Goal: Check status: Check status

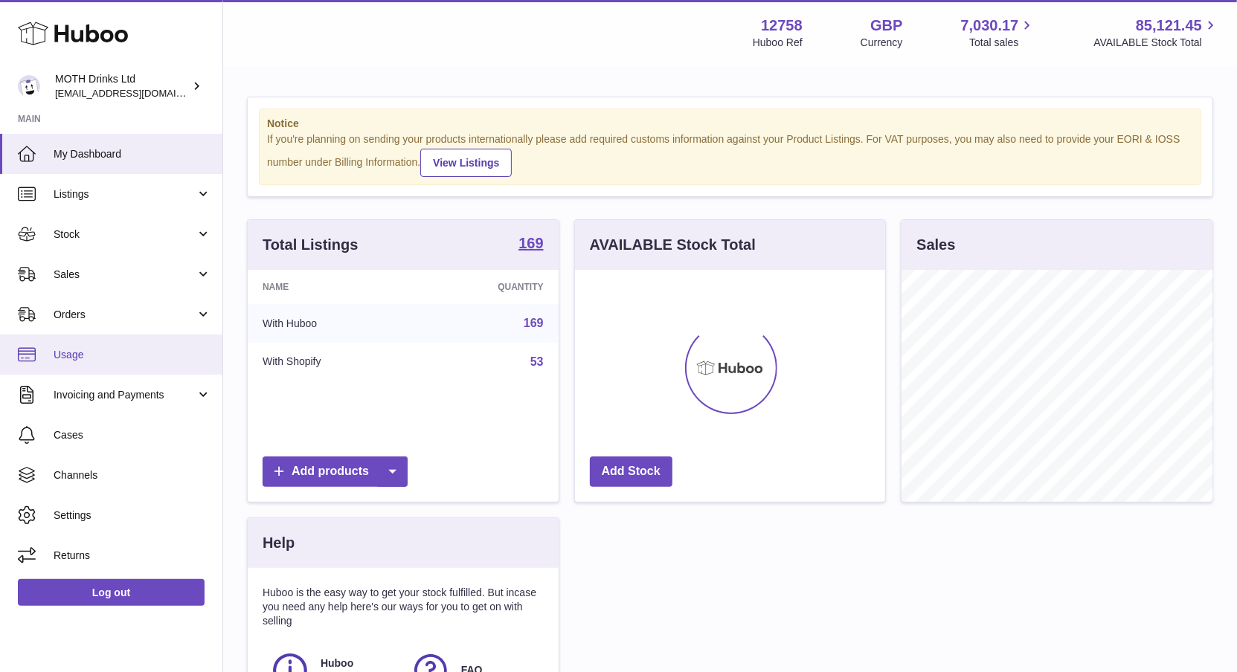
scroll to position [231, 311]
click at [345, 324] on td "With Huboo" at bounding box center [331, 323] width 167 height 39
click at [321, 324] on td "With Huboo" at bounding box center [331, 323] width 167 height 39
click at [296, 318] on td "With Huboo" at bounding box center [331, 323] width 167 height 39
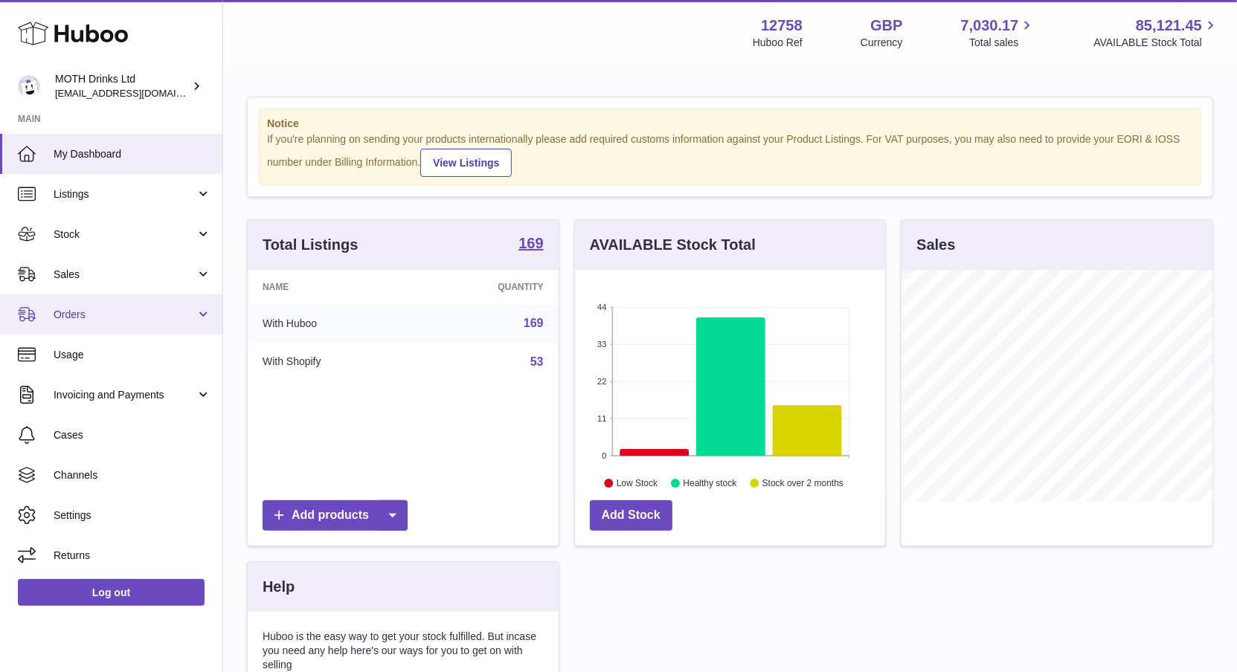
click at [100, 318] on span "Orders" at bounding box center [125, 315] width 142 height 14
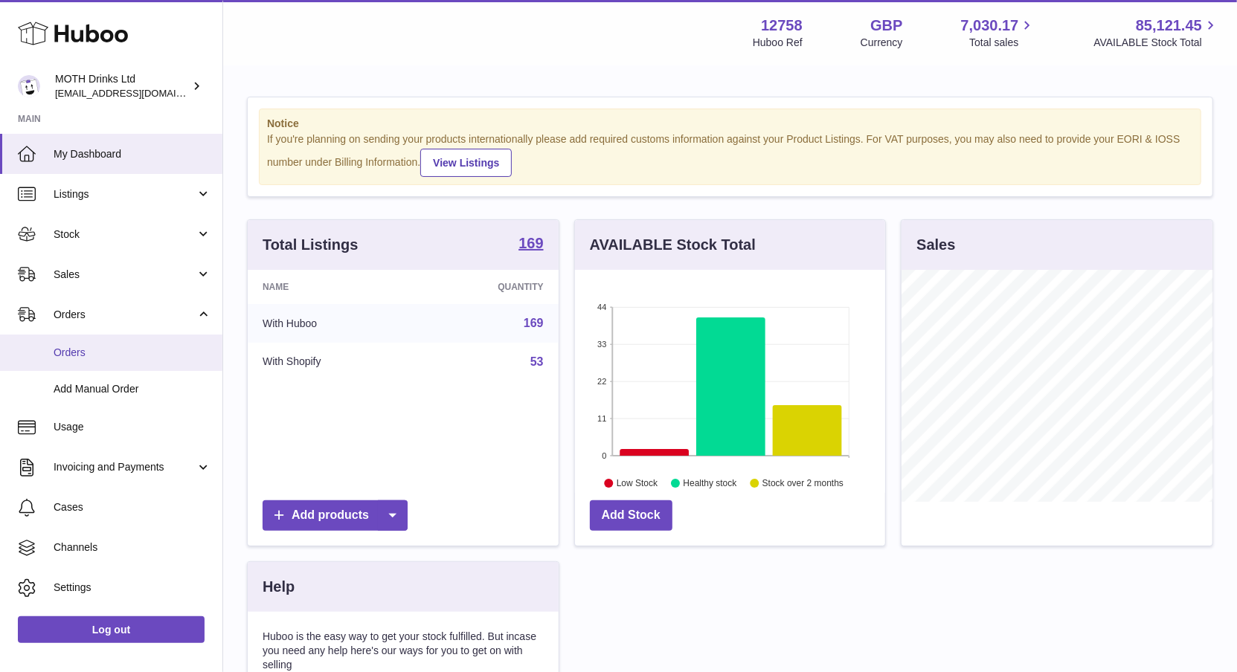
click at [82, 370] on link "Orders" at bounding box center [111, 353] width 222 height 36
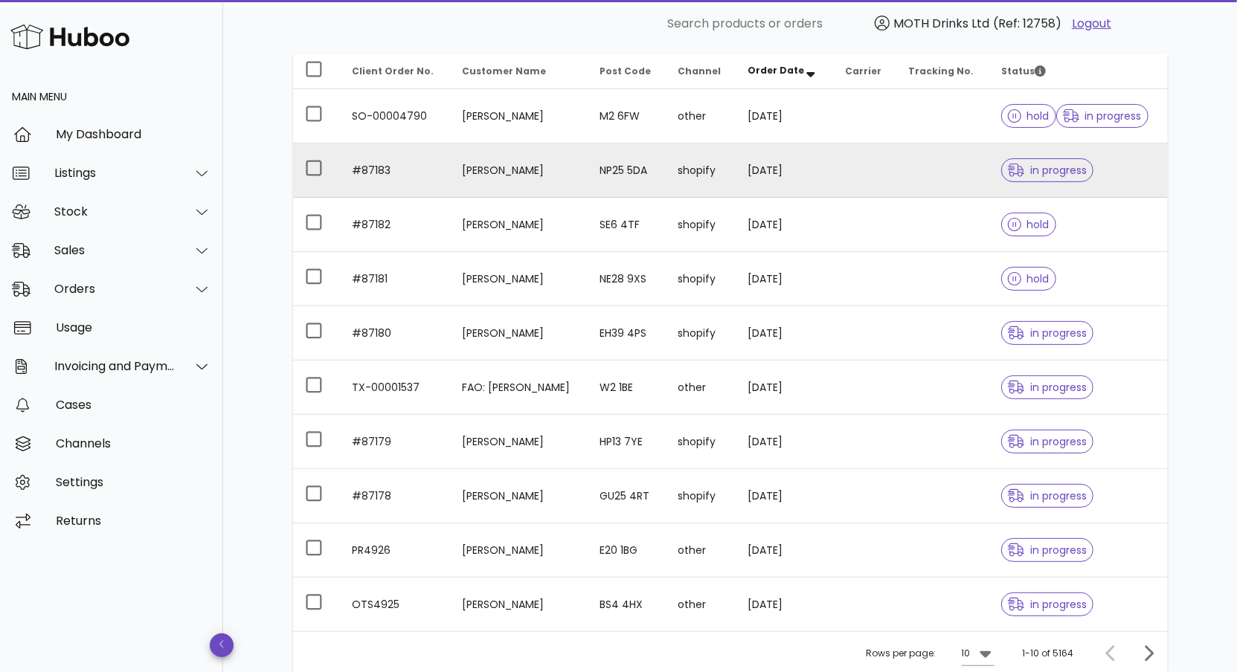
scroll to position [302, 0]
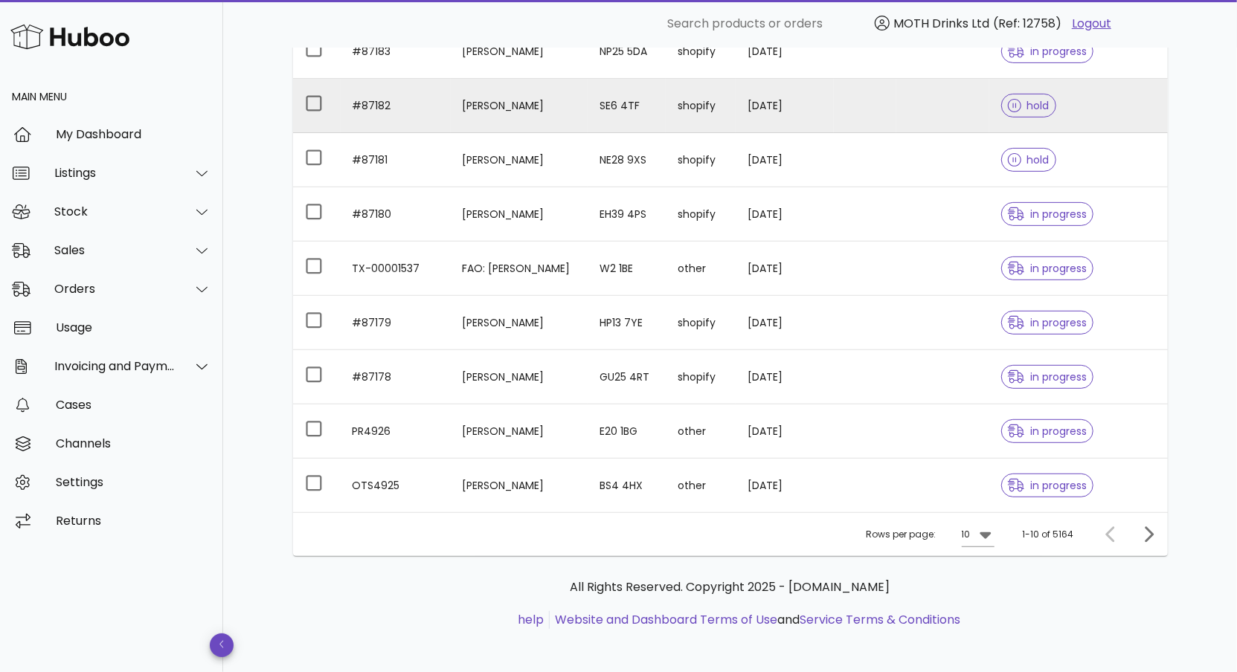
click at [370, 96] on td "#87182" at bounding box center [396, 106] width 110 height 54
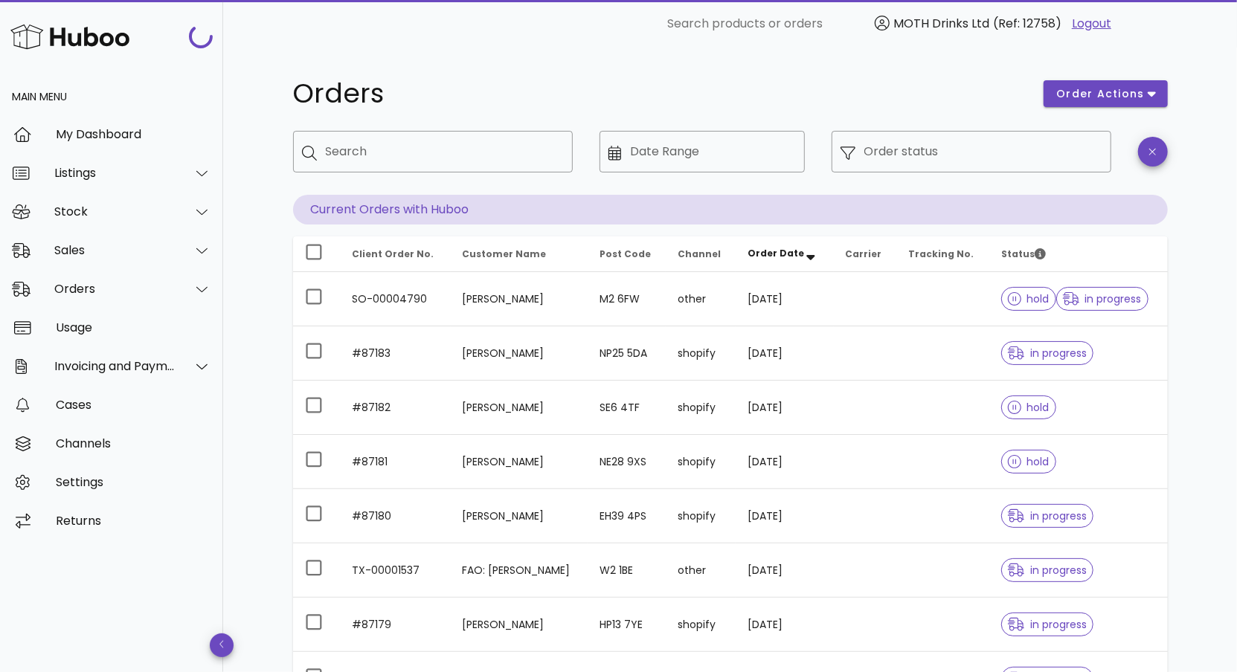
scroll to position [302, 0]
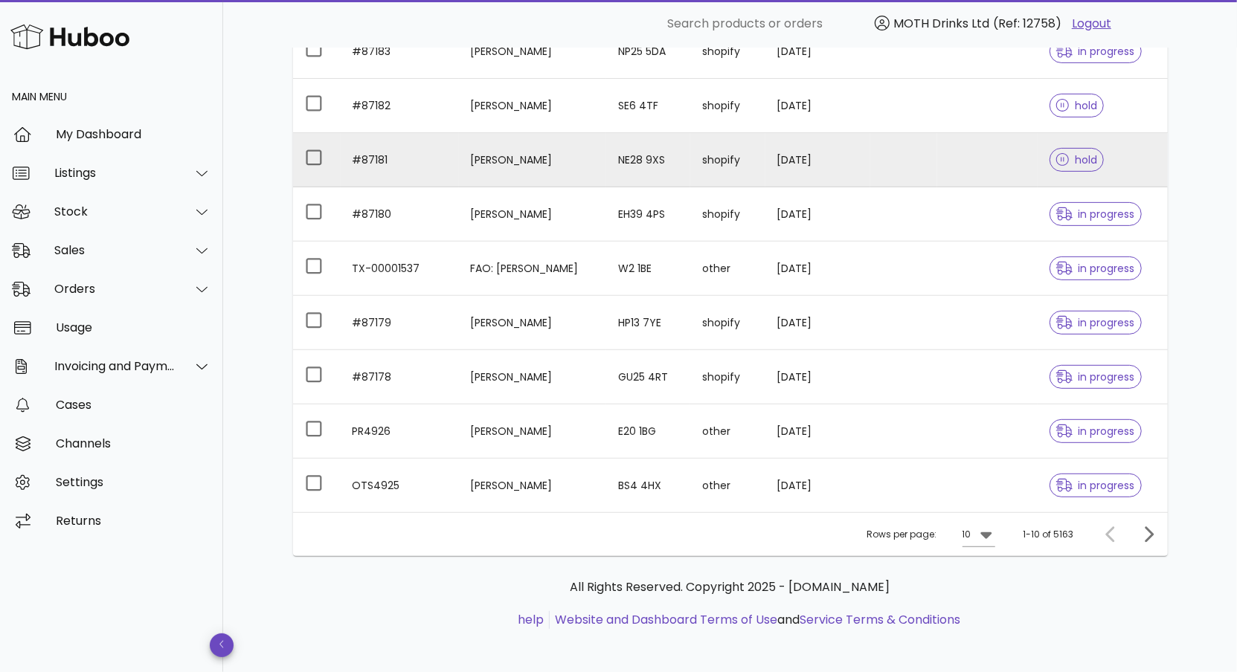
click at [364, 155] on td "#87181" at bounding box center [400, 160] width 118 height 54
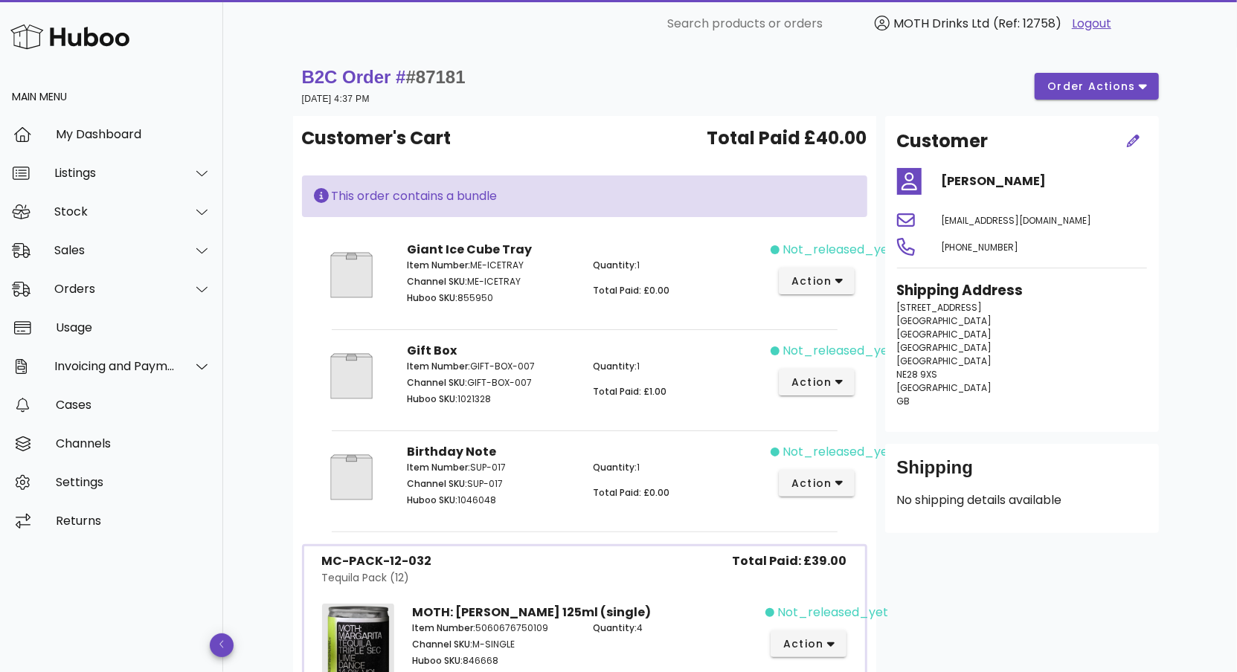
scroll to position [302, 0]
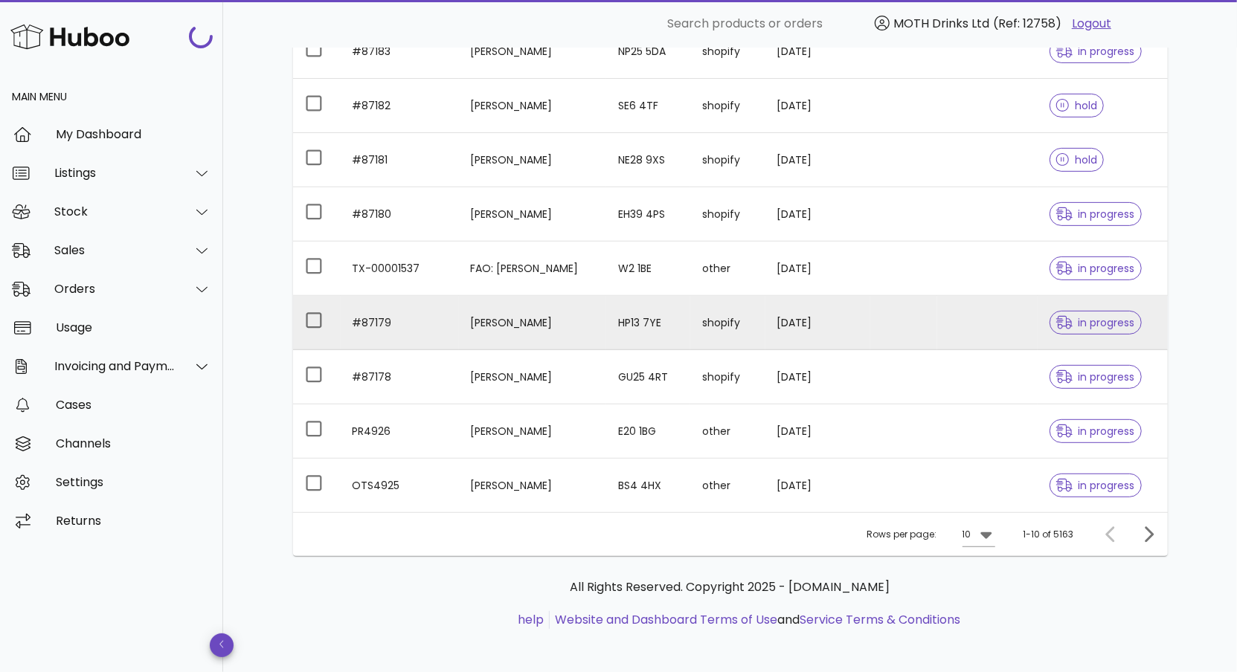
click at [365, 319] on td "#87179" at bounding box center [400, 323] width 118 height 54
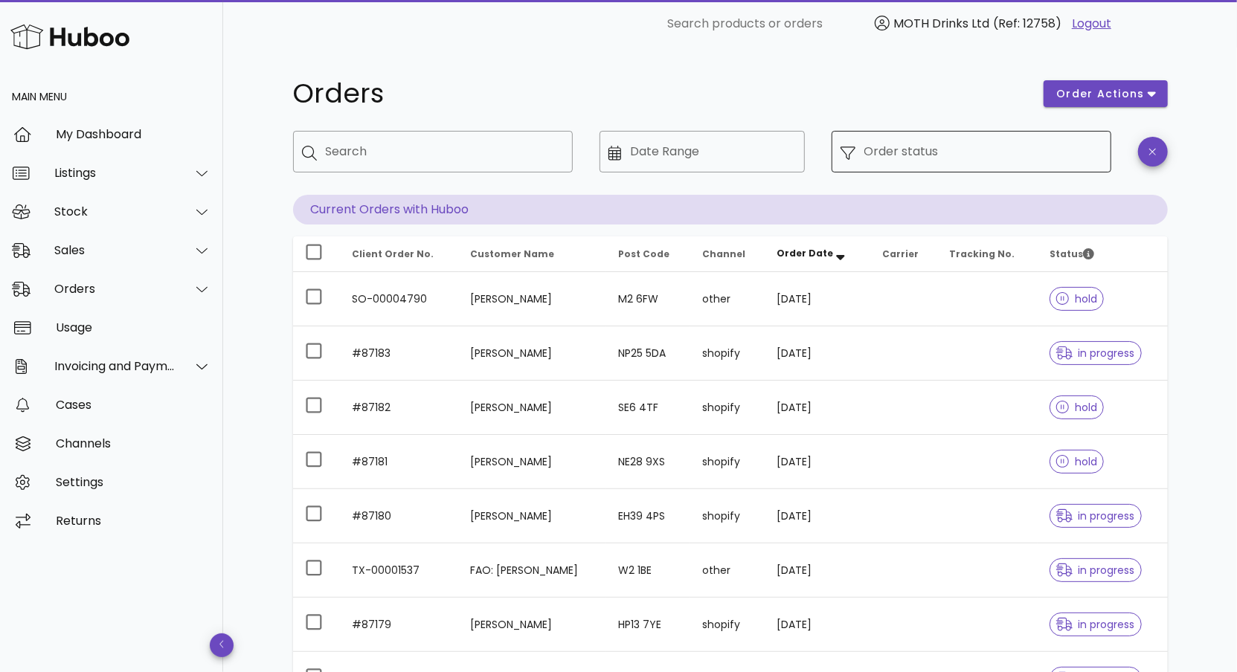
click at [1032, 146] on input "Order status" at bounding box center [983, 152] width 238 height 24
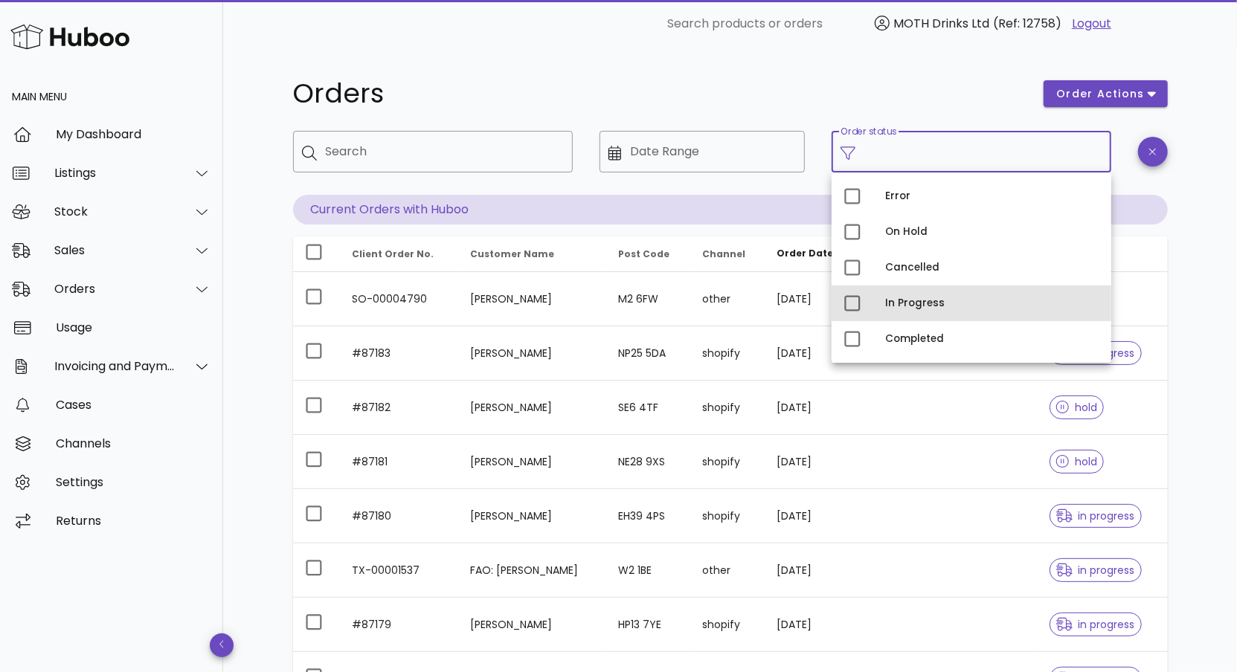
click at [919, 312] on div "In Progress" at bounding box center [992, 304] width 214 height 24
type input "**********"
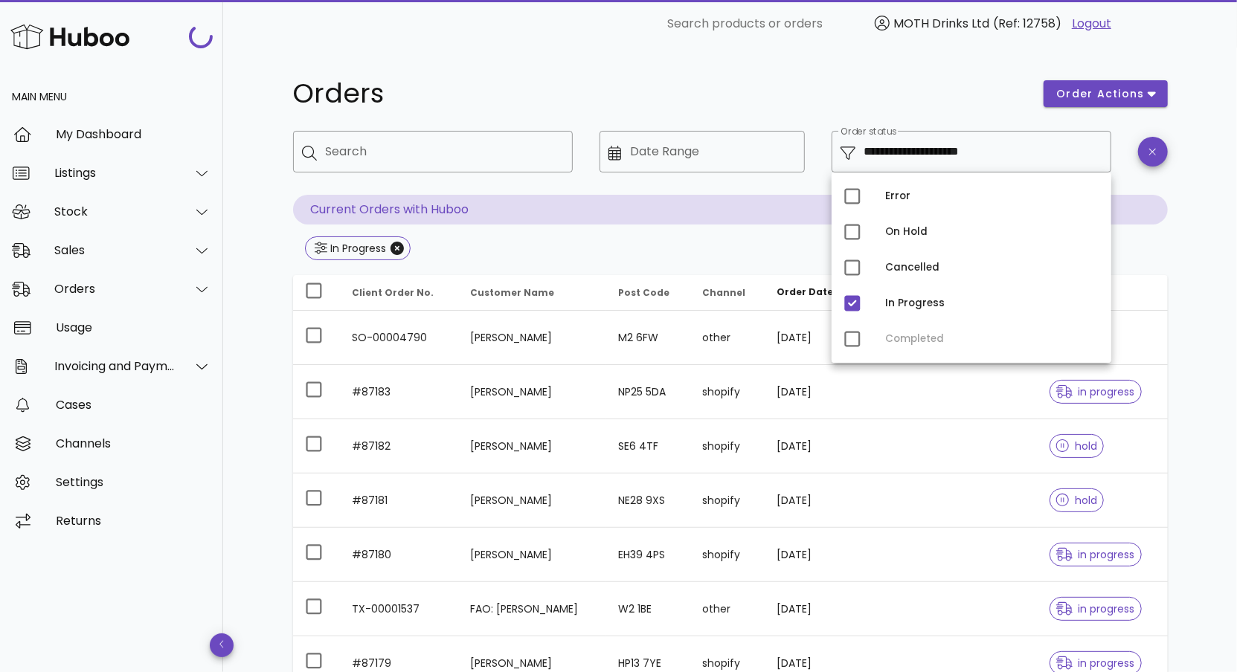
click at [536, 231] on div "**********" at bounding box center [730, 197] width 875 height 132
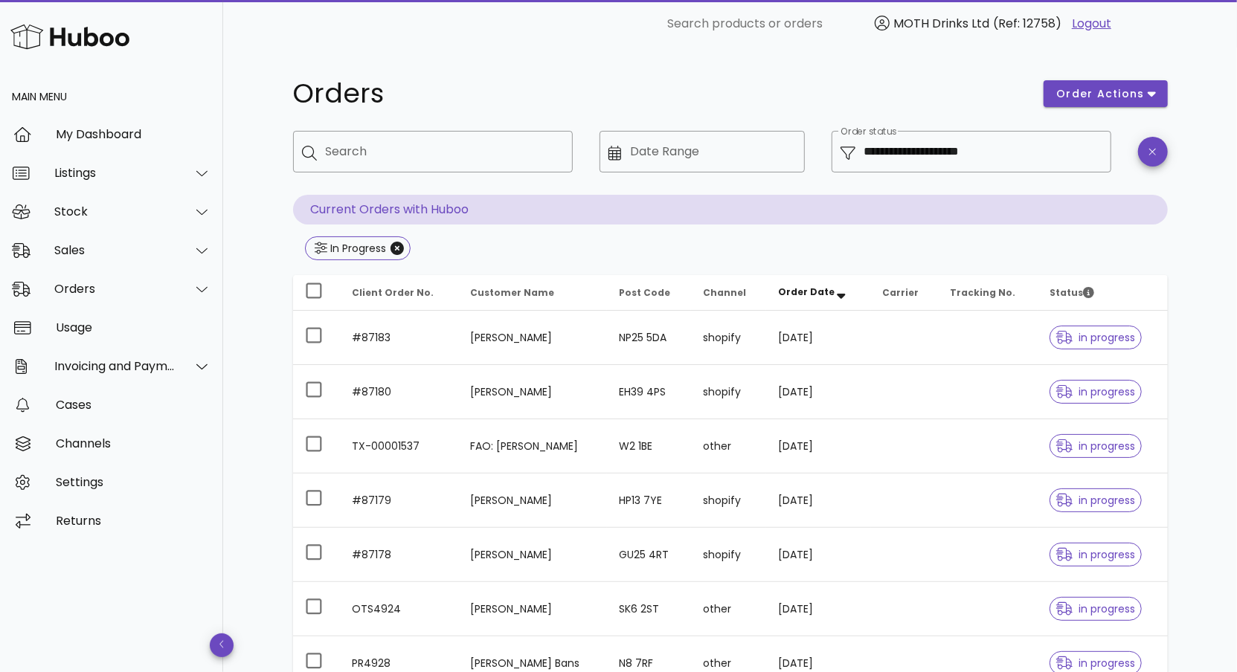
click at [787, 294] on span "Order Date" at bounding box center [806, 292] width 57 height 13
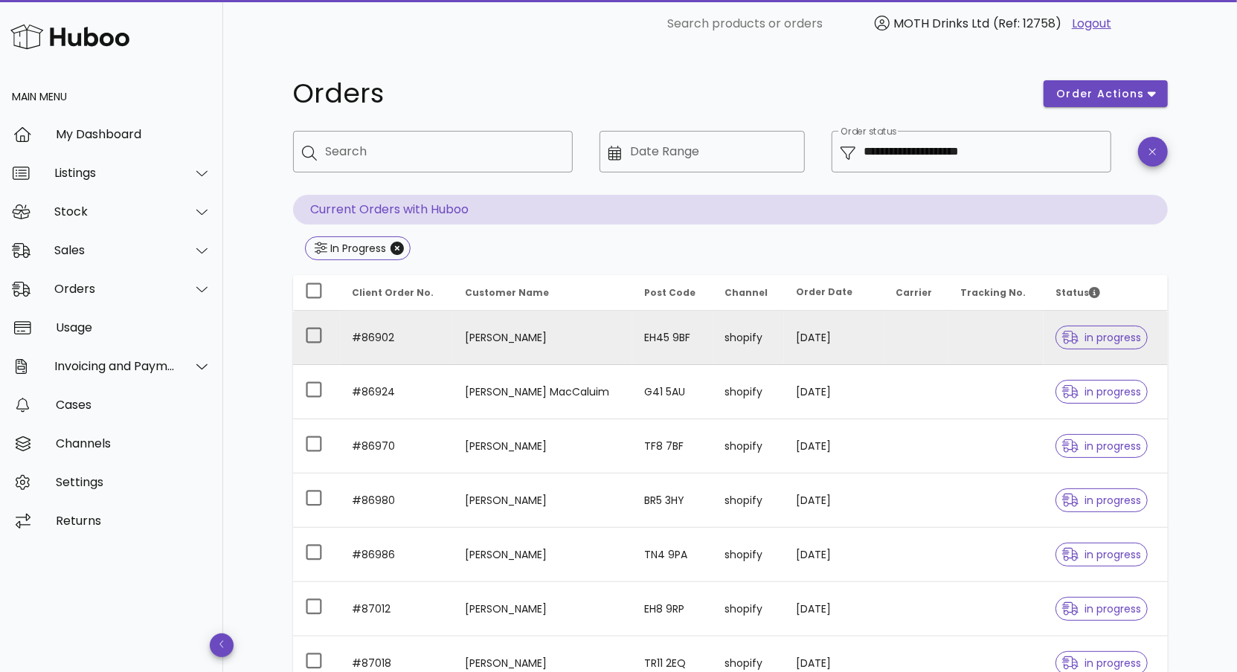
click at [373, 331] on td "#86902" at bounding box center [397, 338] width 113 height 54
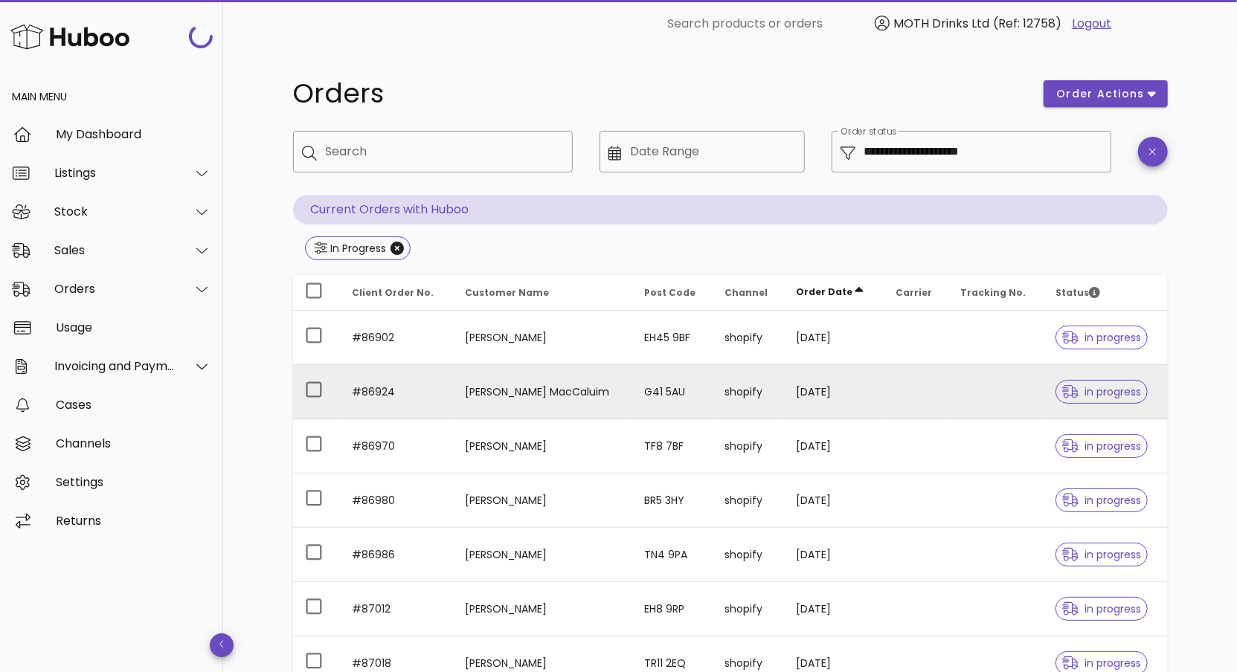
click at [489, 399] on td "Jenifer MacCaluim" at bounding box center [542, 392] width 179 height 54
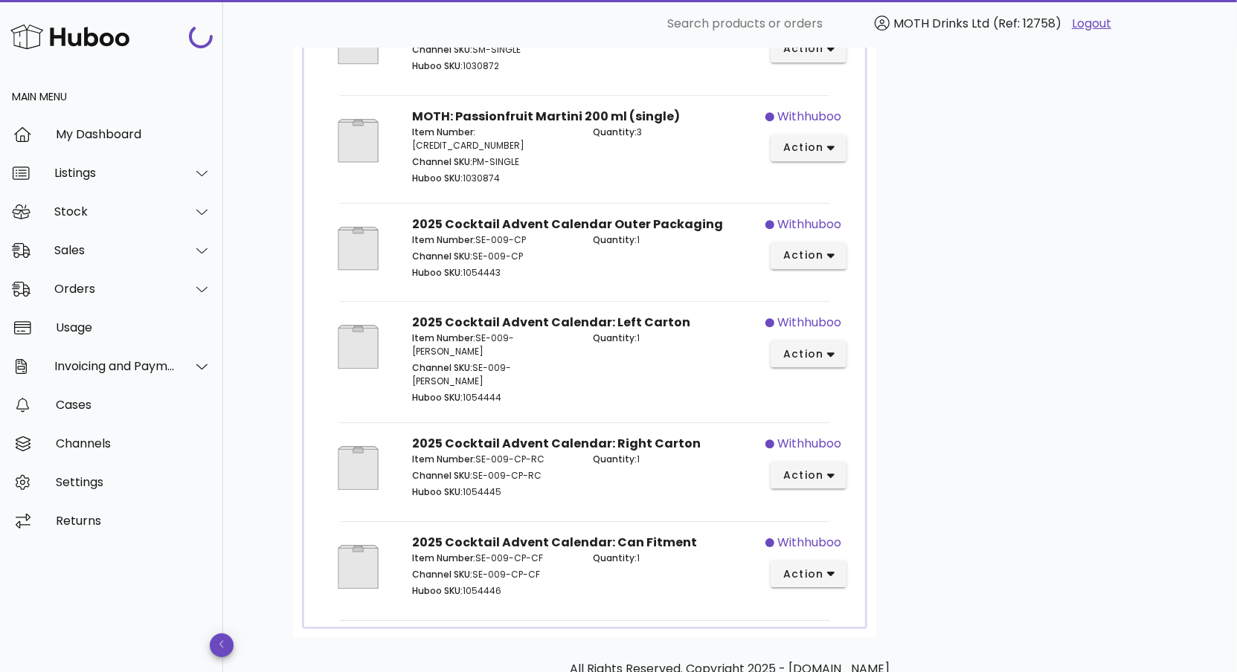
scroll to position [2716, 0]
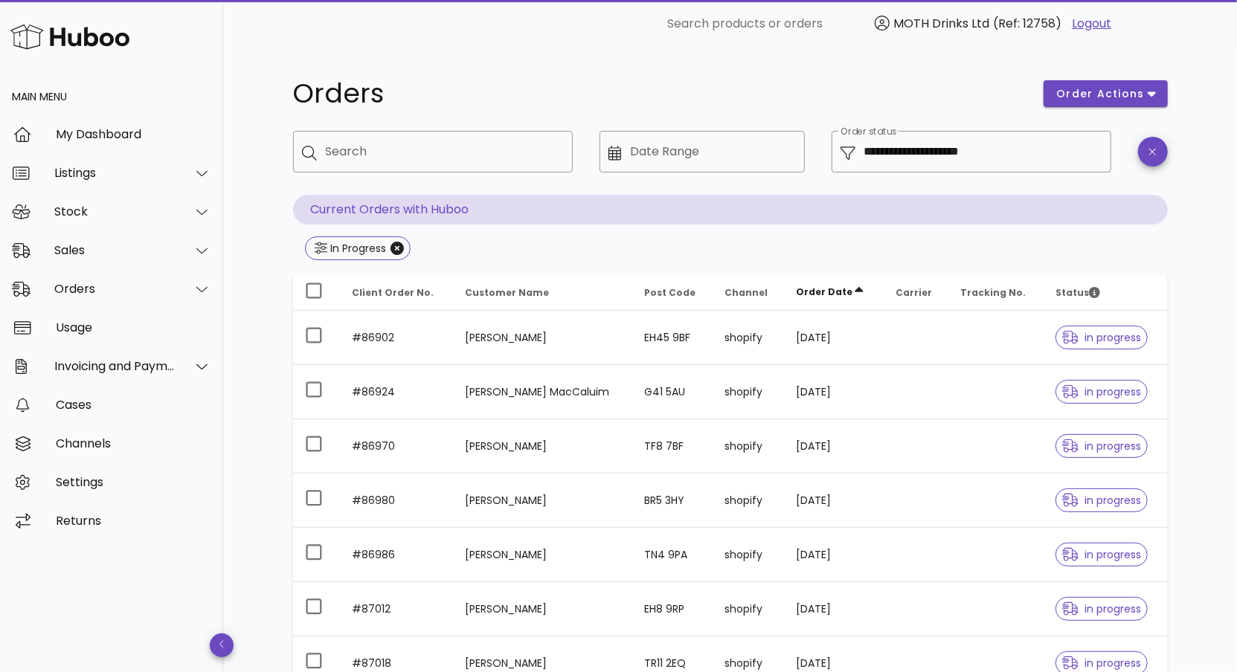
click at [852, 286] on icon "Order Date: Sorted ascending. Activate to sort descending." at bounding box center [858, 292] width 13 height 13
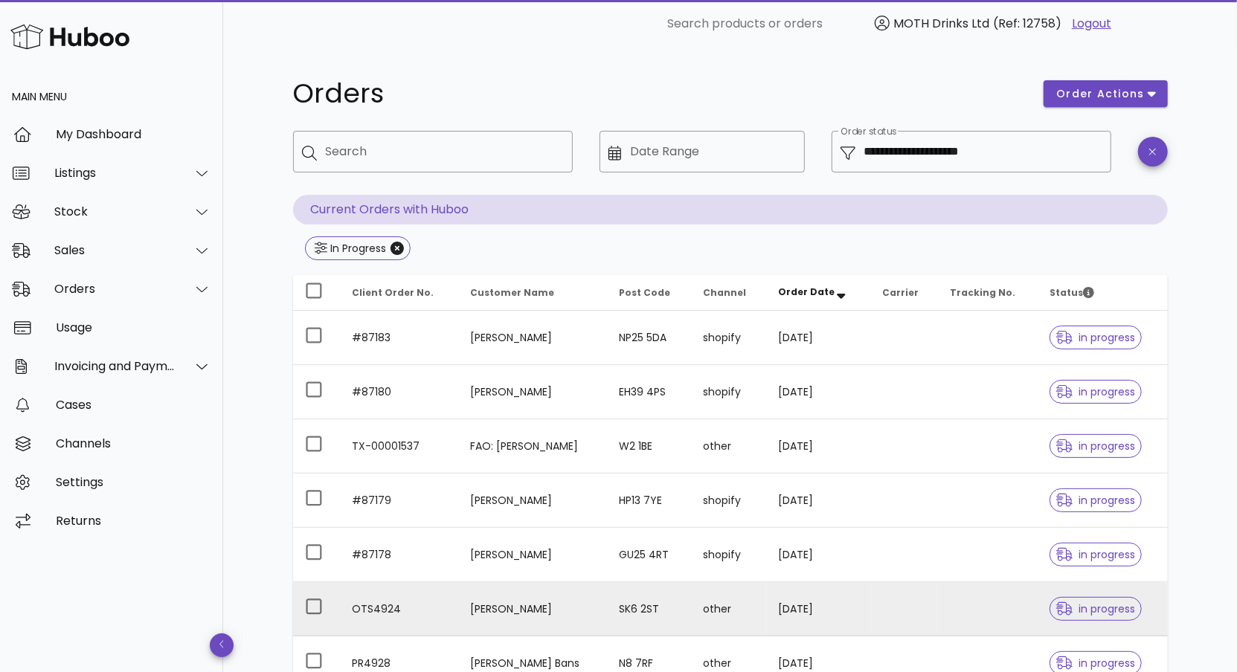
scroll to position [341, 0]
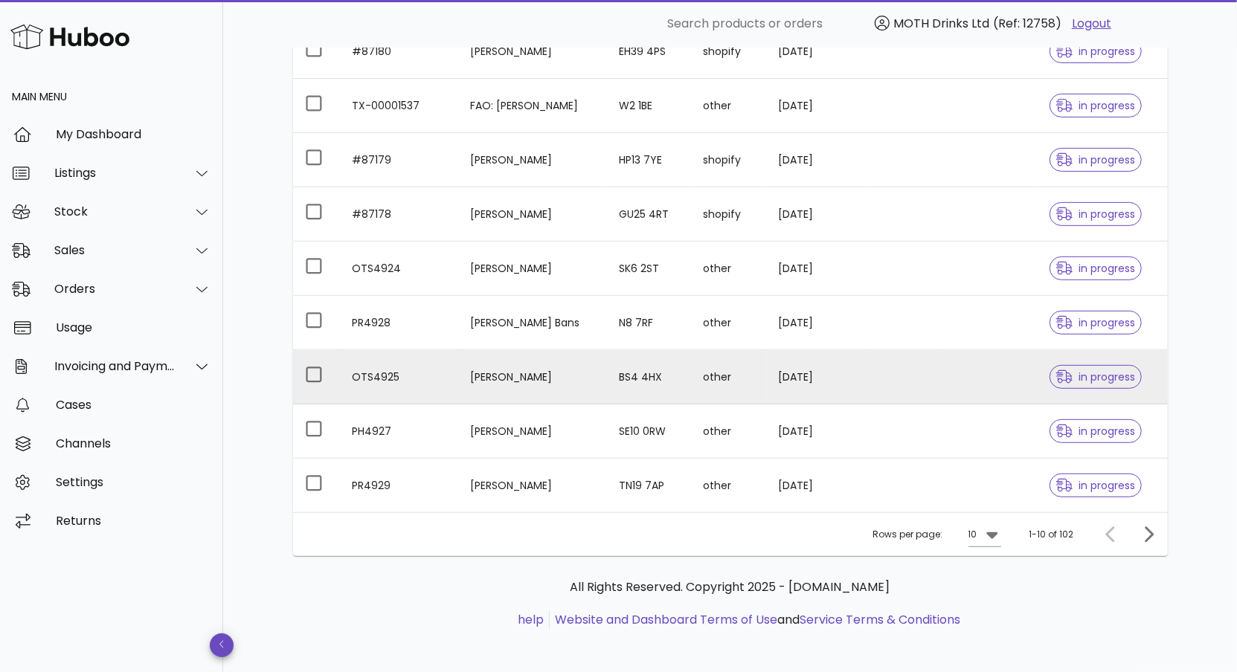
click at [791, 372] on td "30/09/2025" at bounding box center [818, 377] width 105 height 54
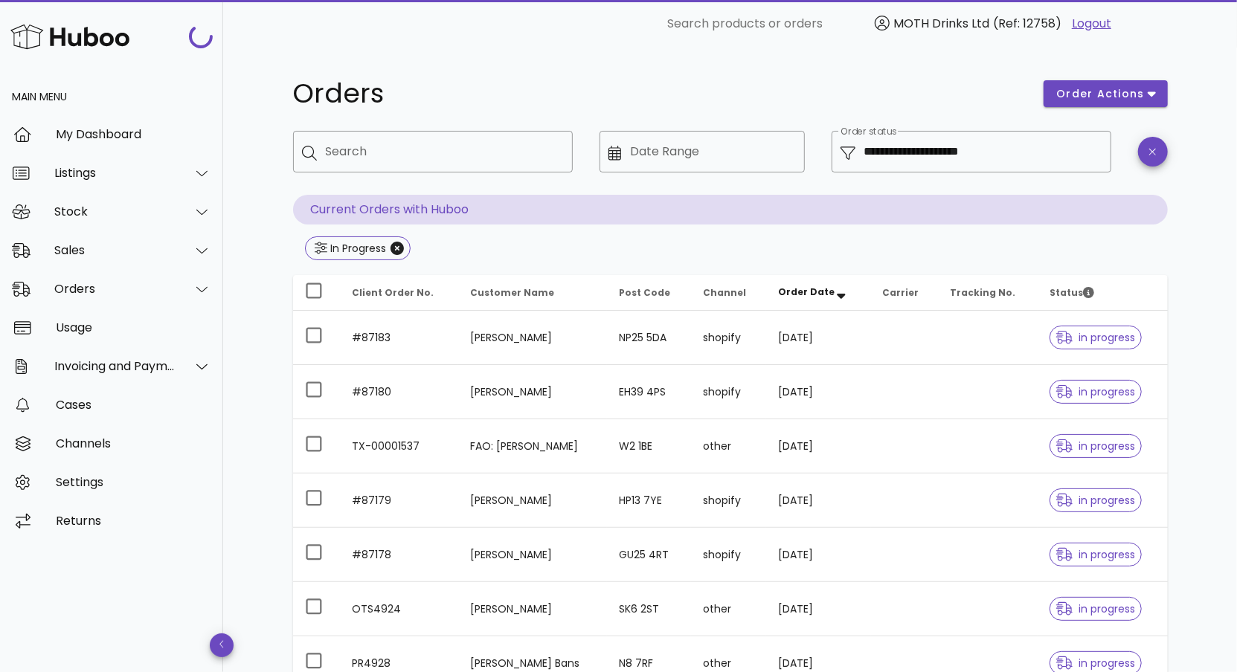
scroll to position [341, 0]
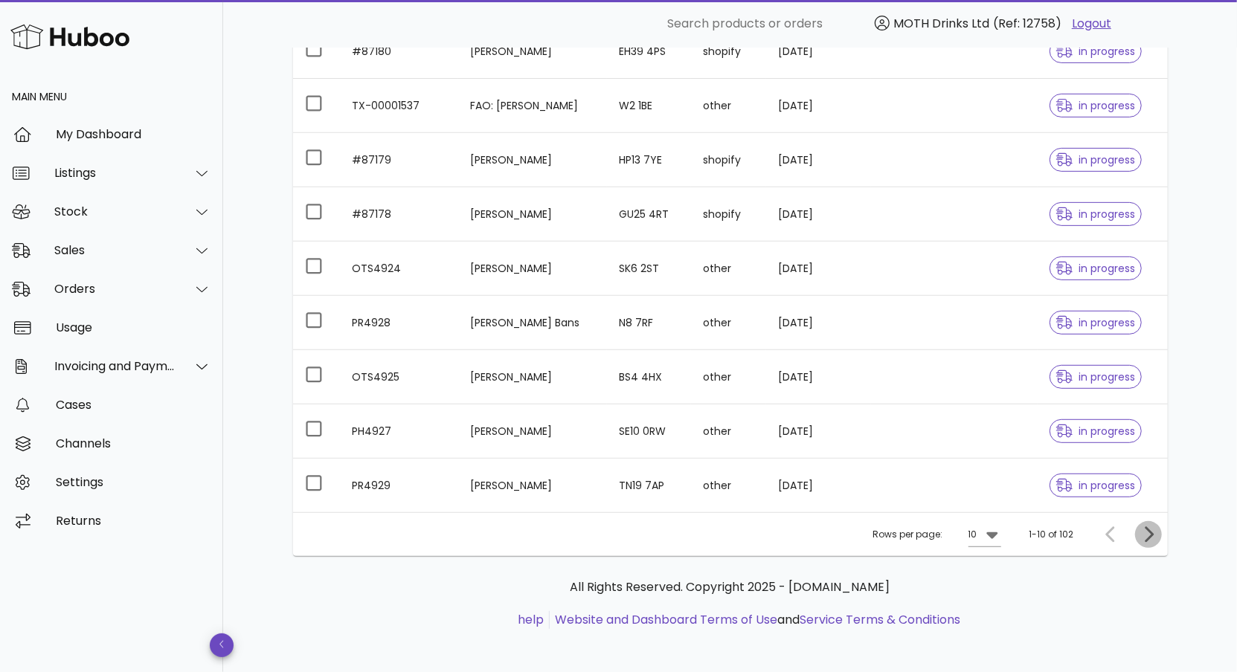
click at [1152, 528] on icon "Next page" at bounding box center [1148, 535] width 18 height 18
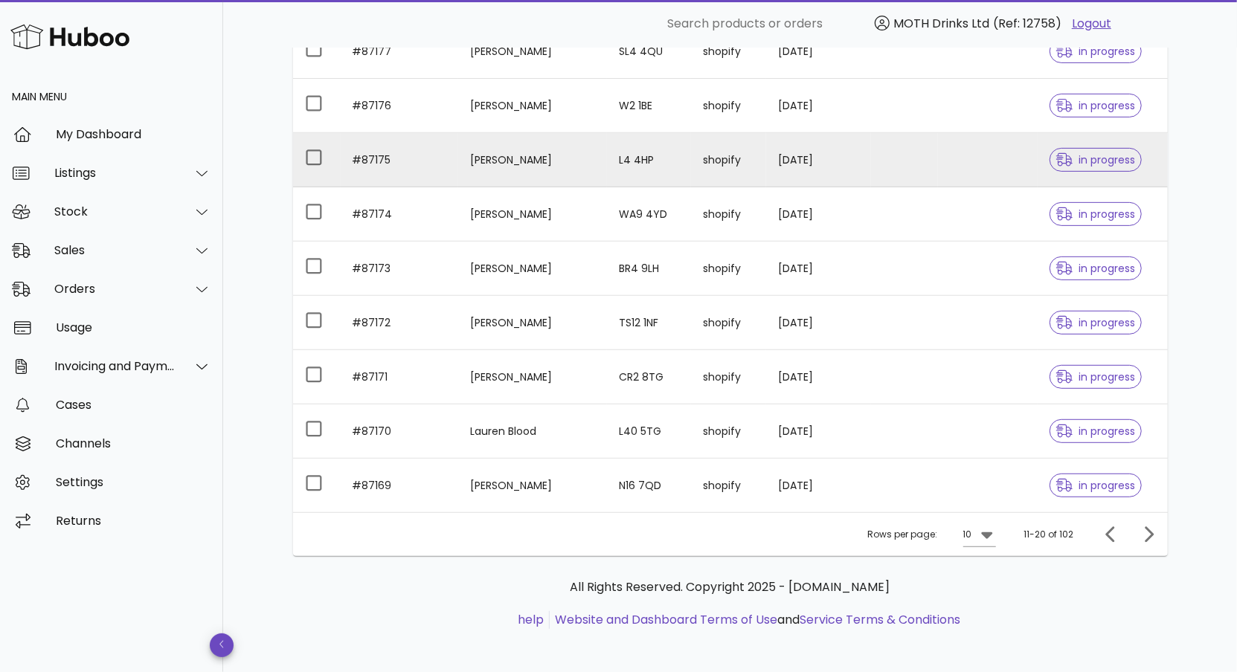
click at [372, 161] on td "#87175" at bounding box center [400, 160] width 118 height 54
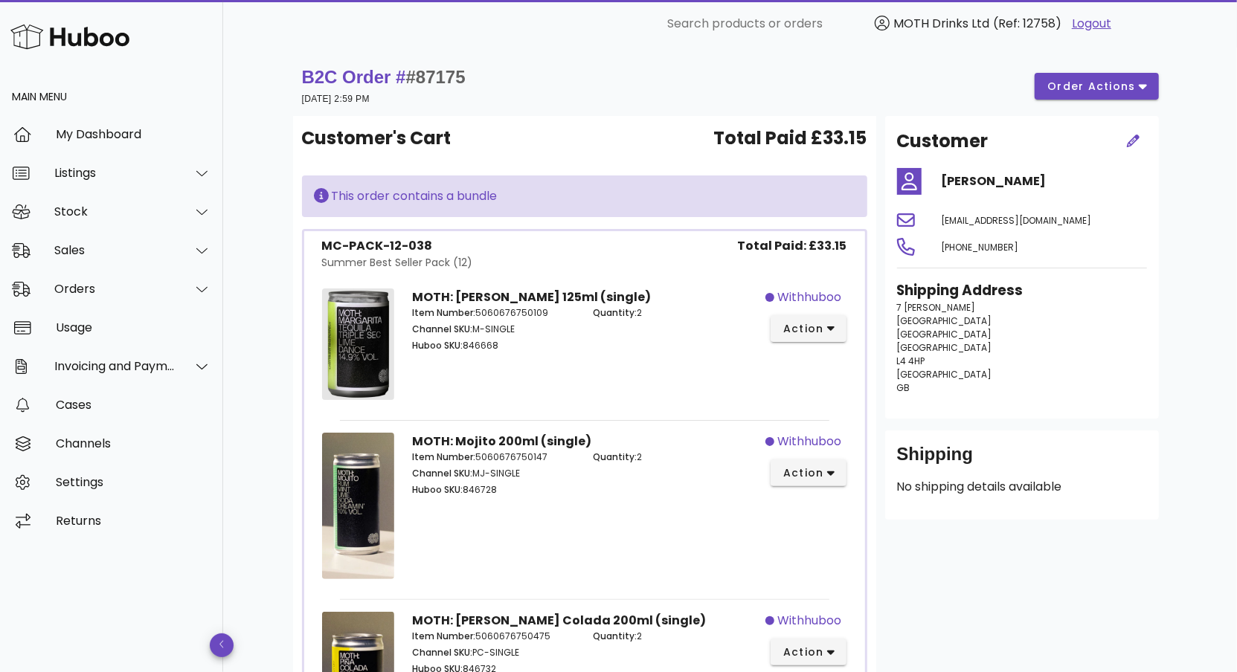
scroll to position [341, 0]
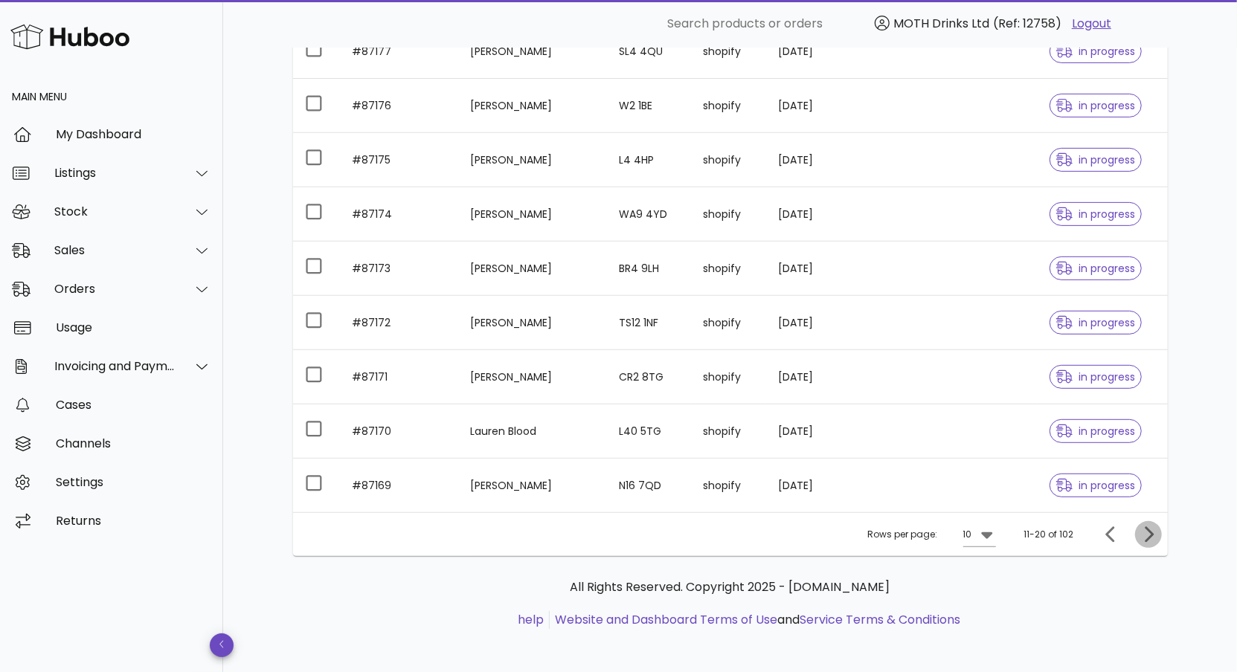
click at [1140, 529] on icon "Next page" at bounding box center [1148, 535] width 18 height 18
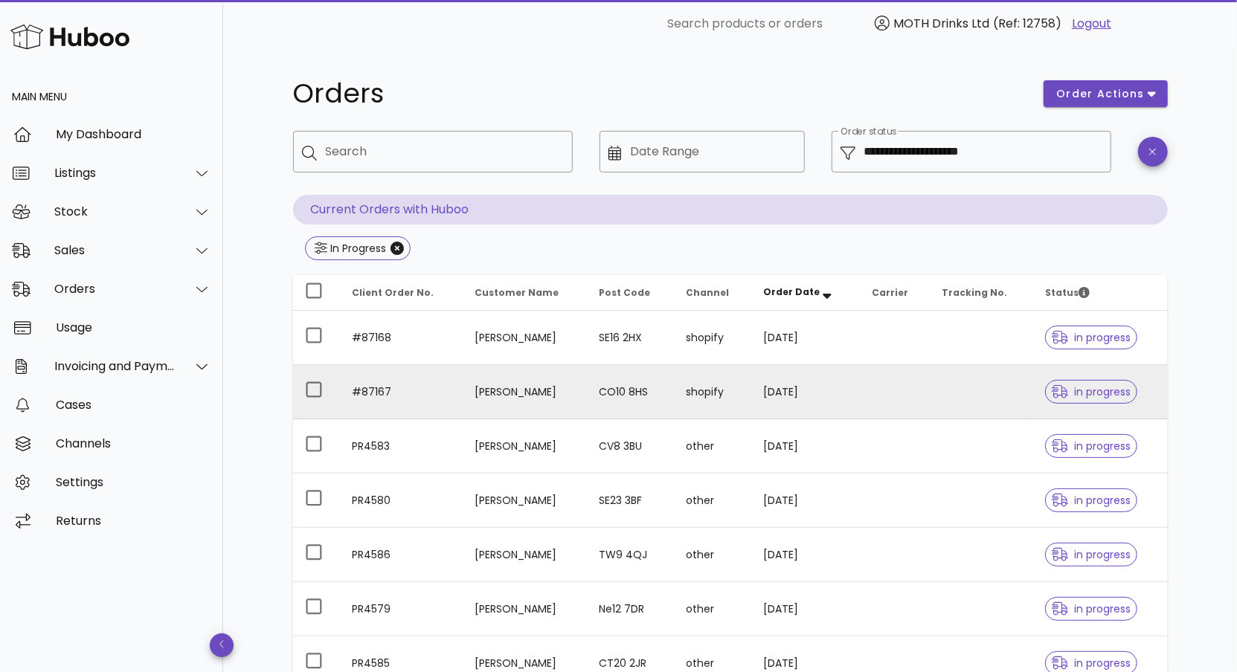
click at [379, 391] on td "#87167" at bounding box center [402, 392] width 122 height 54
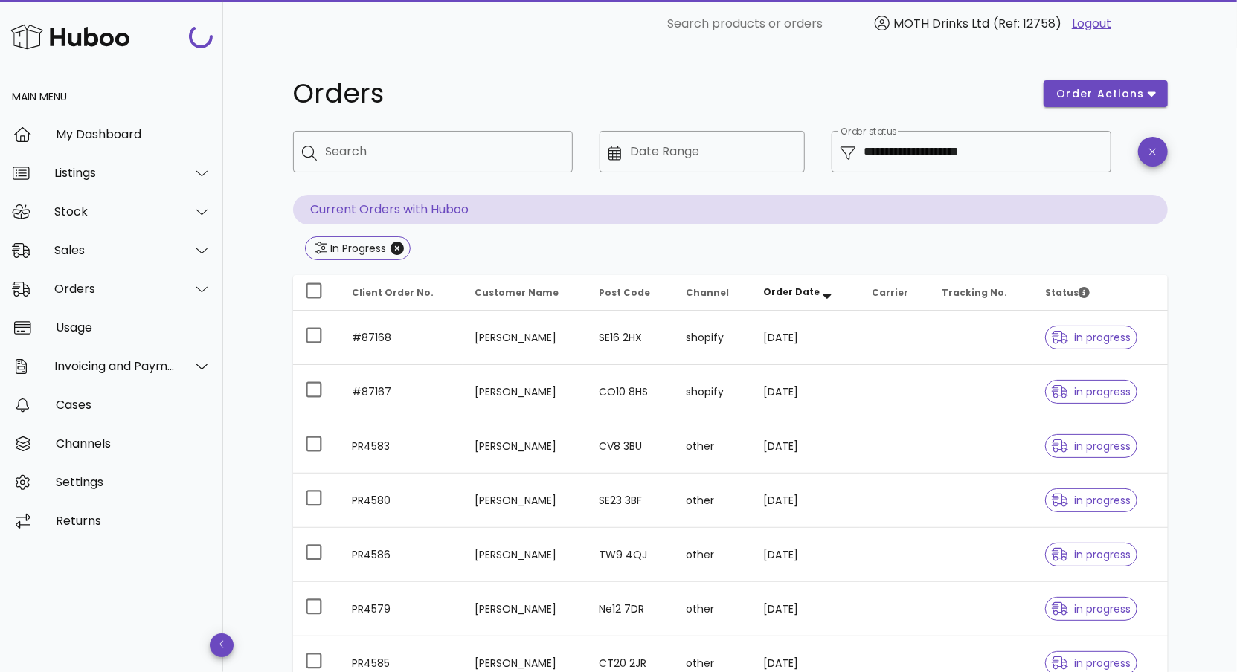
scroll to position [341, 0]
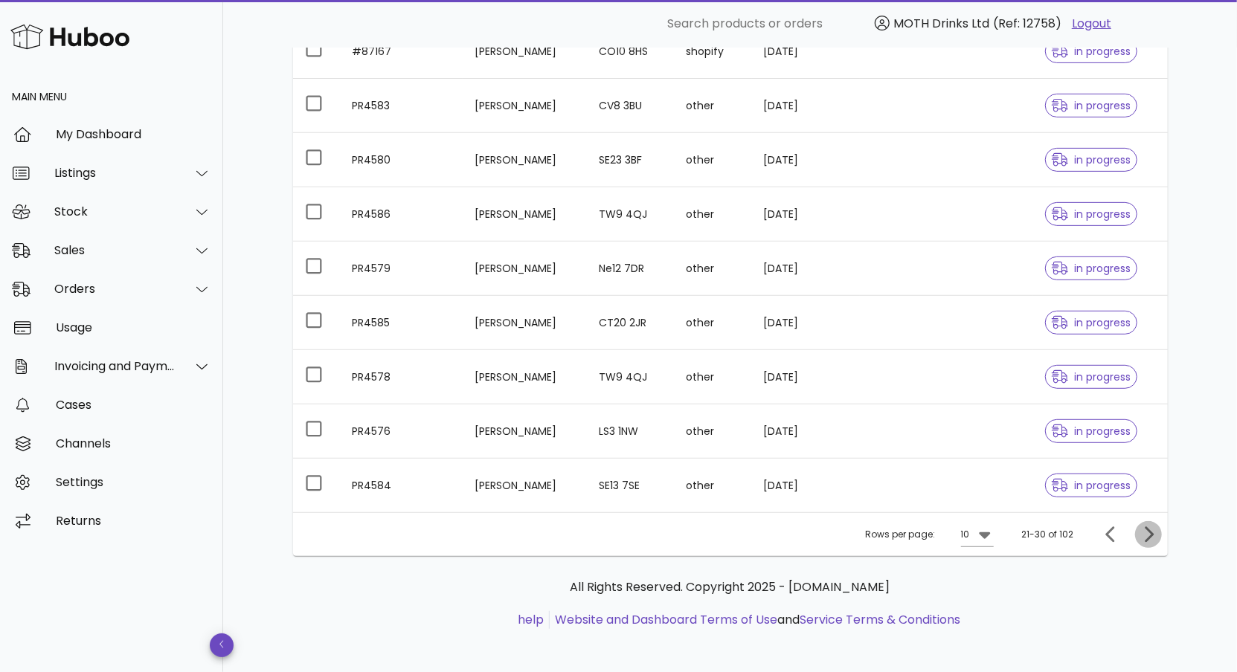
click at [1138, 526] on span "Next page" at bounding box center [1148, 535] width 27 height 18
click at [1148, 533] on icon "Next page" at bounding box center [1148, 535] width 18 height 18
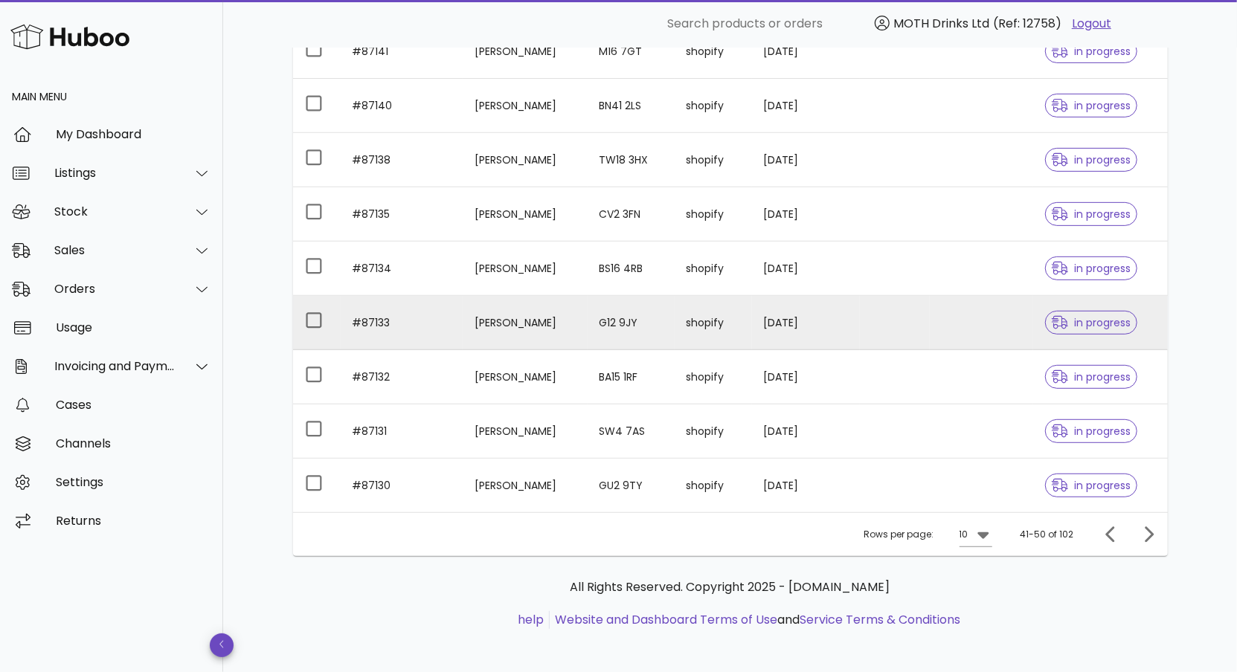
click at [370, 318] on td "#87133" at bounding box center [402, 323] width 122 height 54
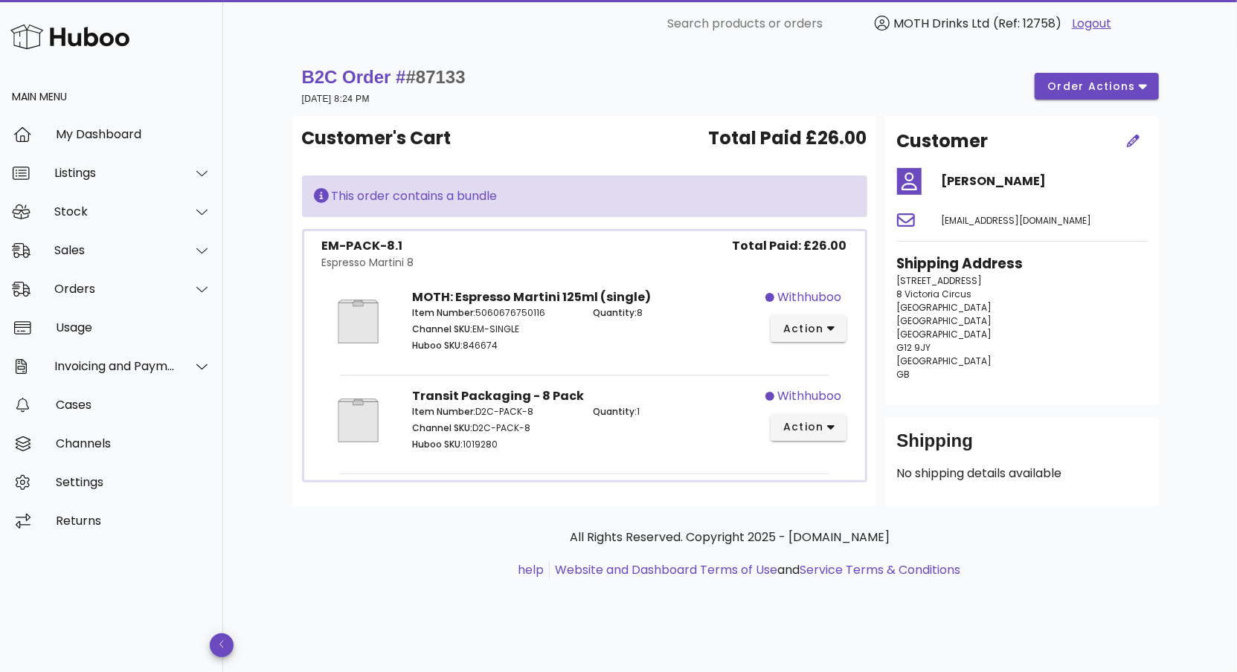
scroll to position [341, 0]
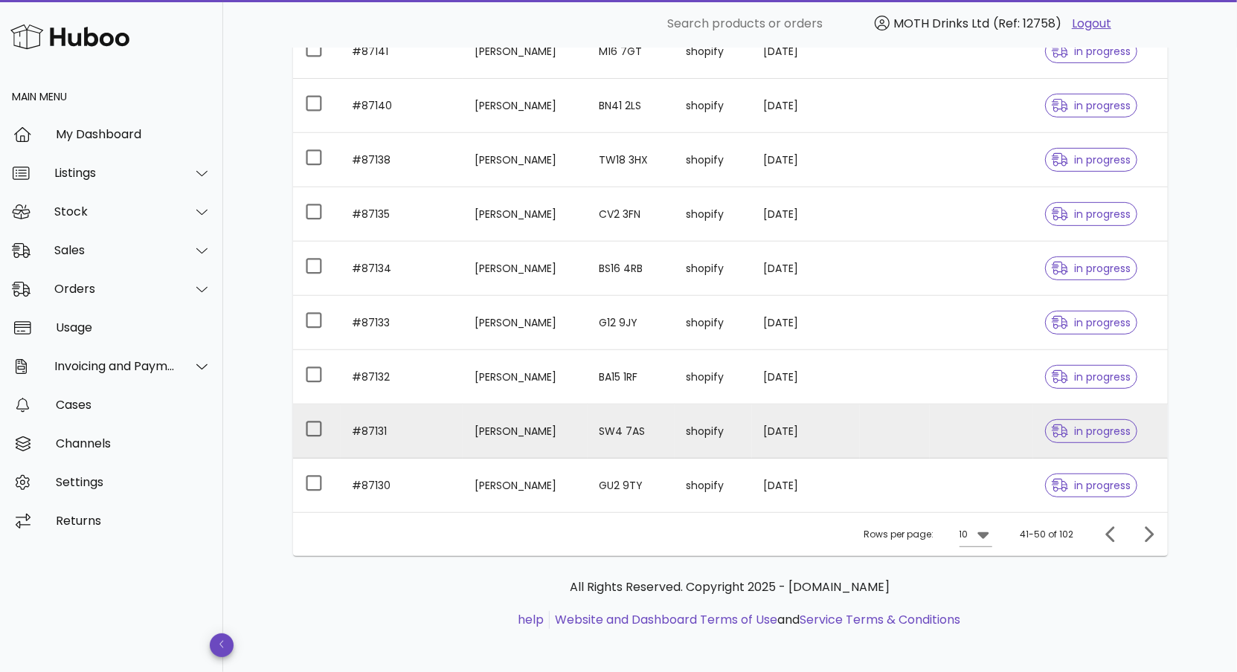
click at [489, 418] on td "Connor Main" at bounding box center [525, 432] width 125 height 54
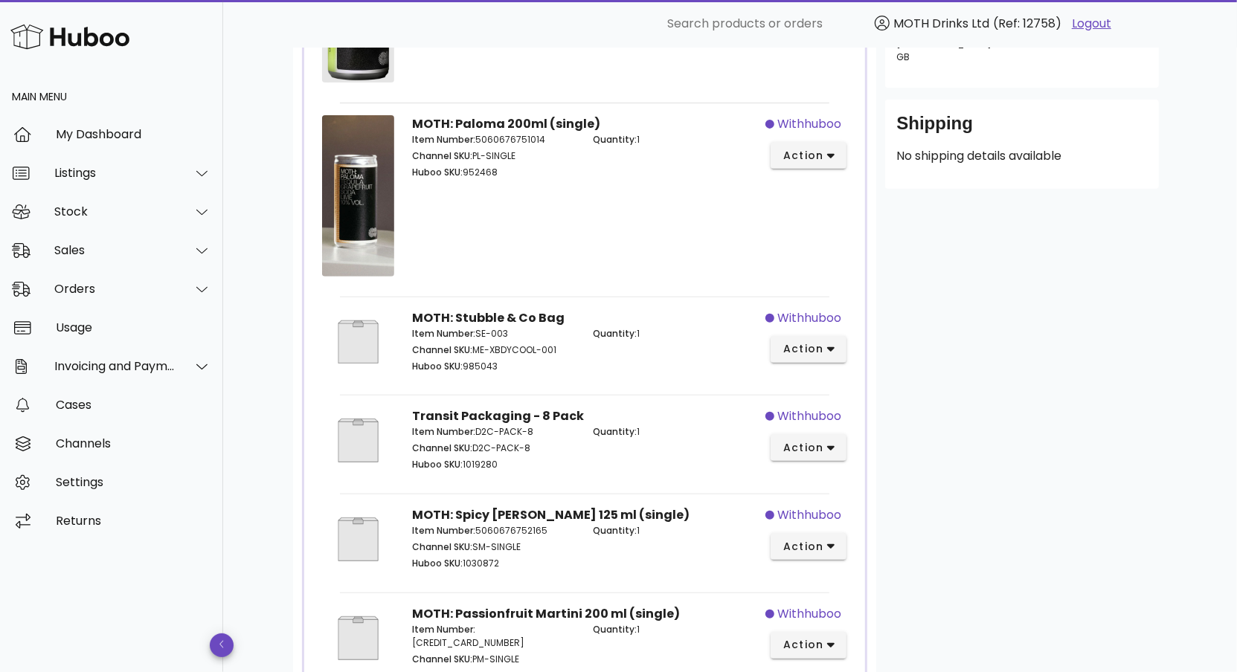
scroll to position [472, 0]
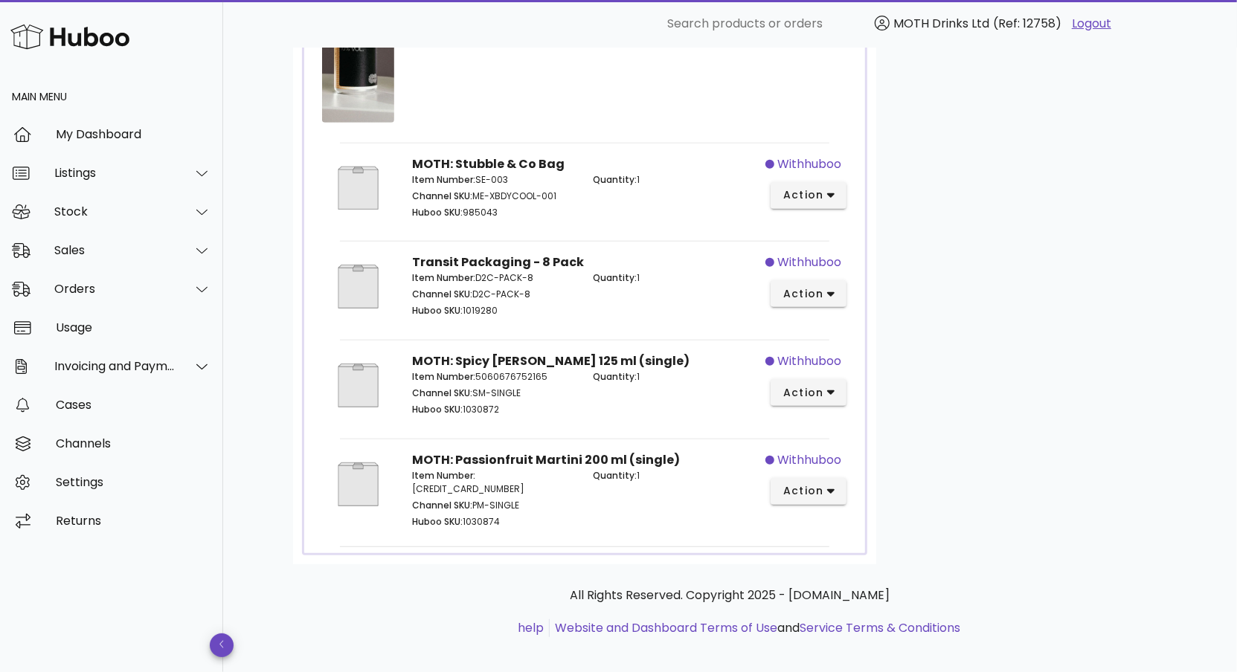
scroll to position [341, 0]
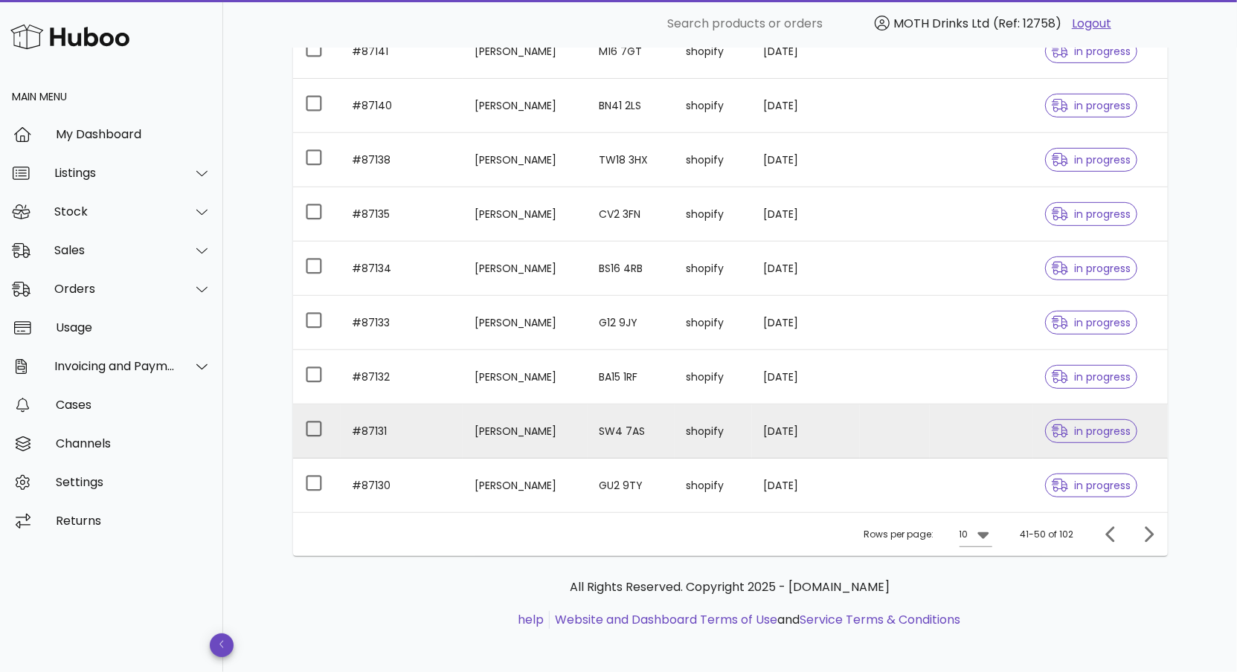
click at [518, 434] on td "Connor Main" at bounding box center [525, 432] width 125 height 54
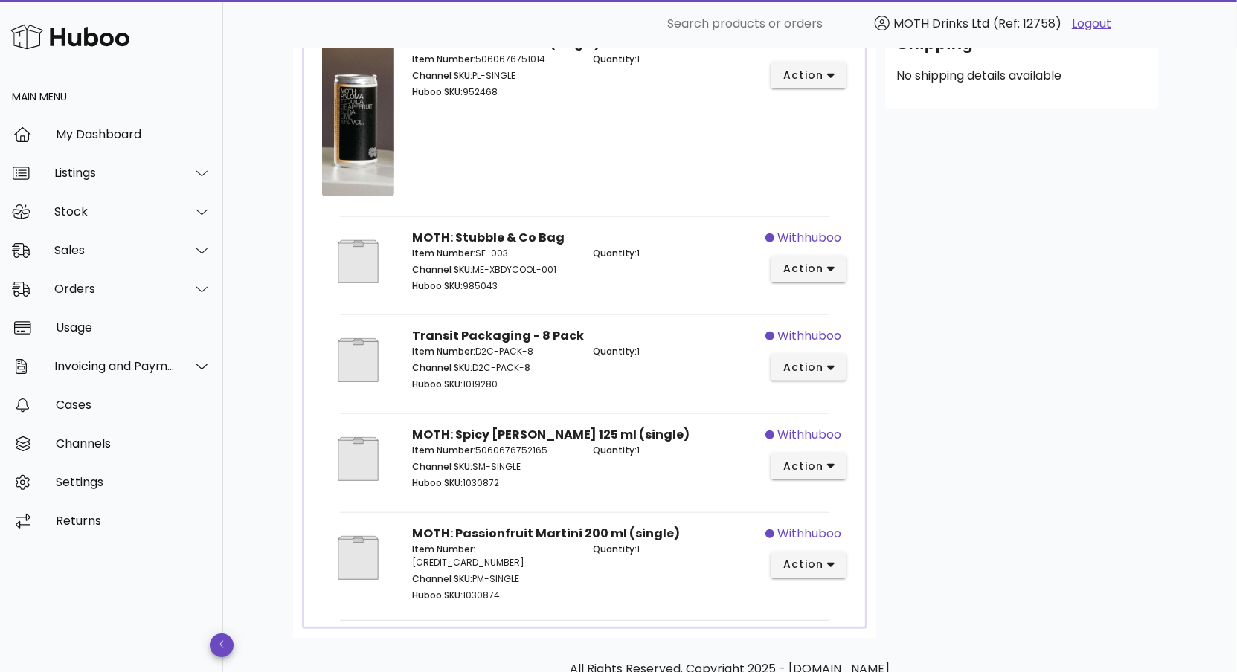
scroll to position [472, 0]
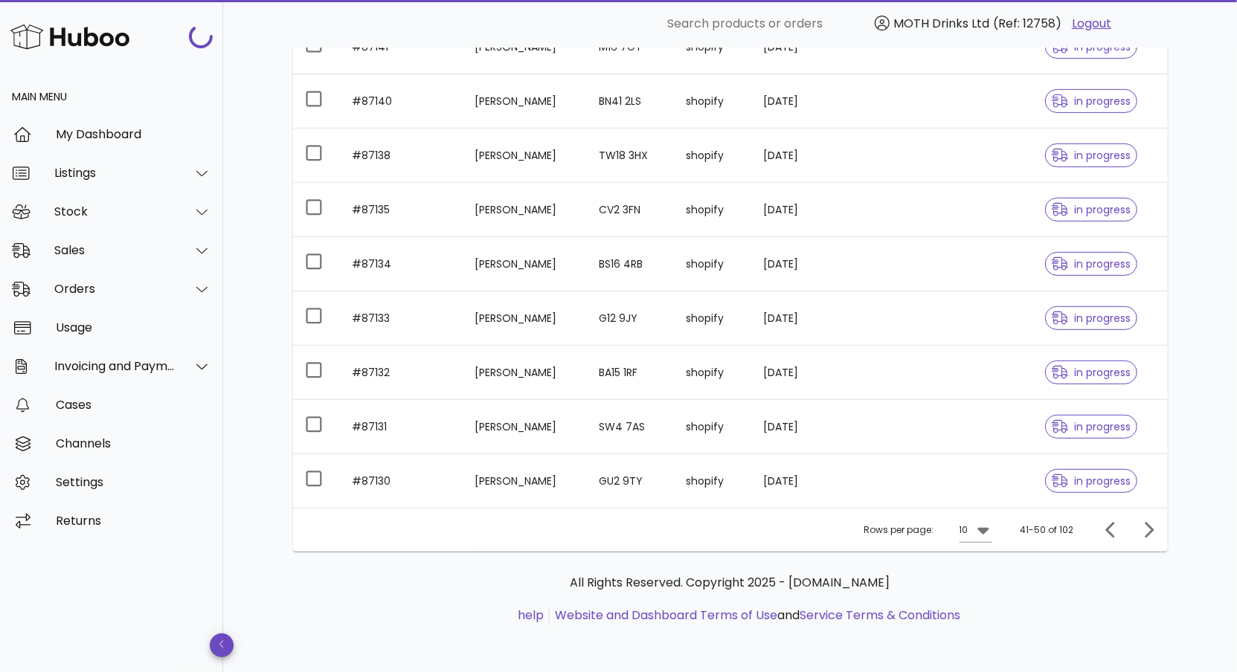
scroll to position [341, 0]
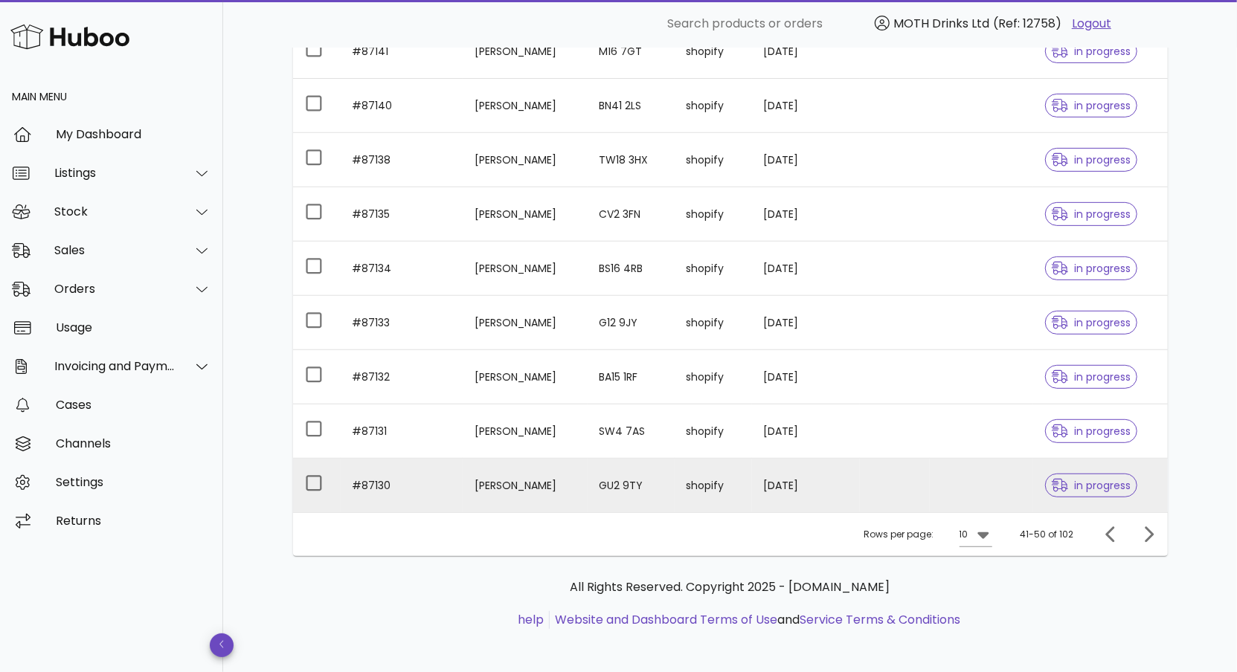
click at [508, 475] on td "Catherine Herzig" at bounding box center [525, 486] width 125 height 54
